Goal: Navigation & Orientation: Find specific page/section

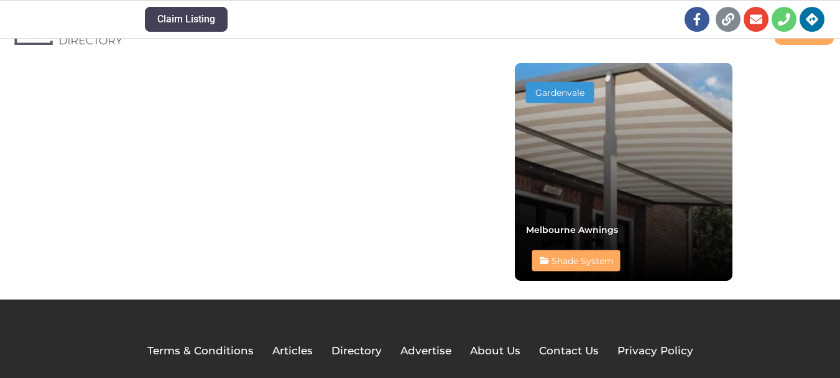
scroll to position [975, 0]
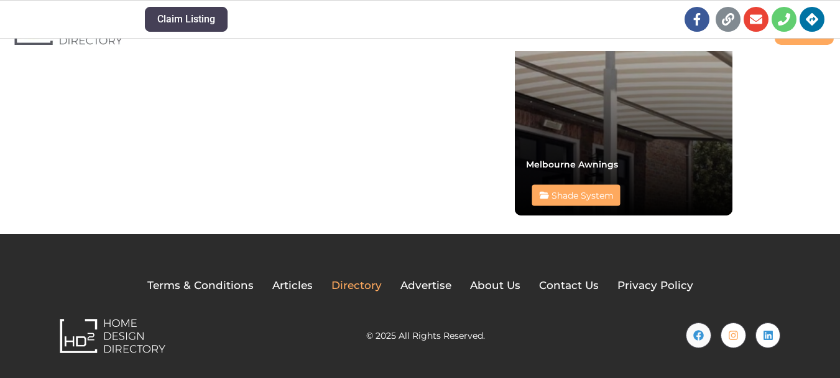
click at [352, 289] on span "Directory" at bounding box center [357, 285] width 50 height 16
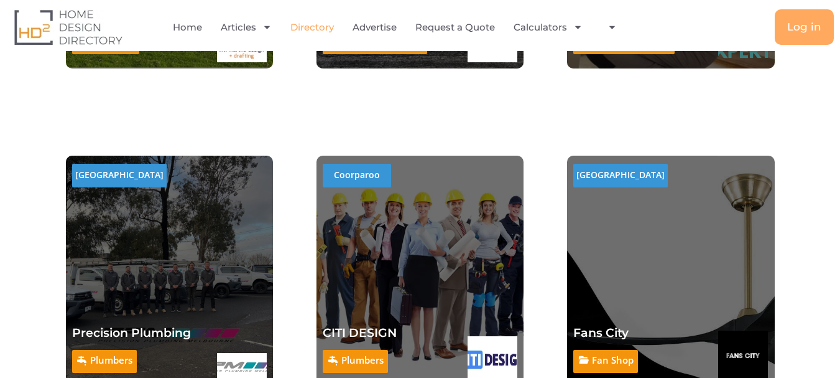
scroll to position [2986, 0]
